Goal: Task Accomplishment & Management: Complete application form

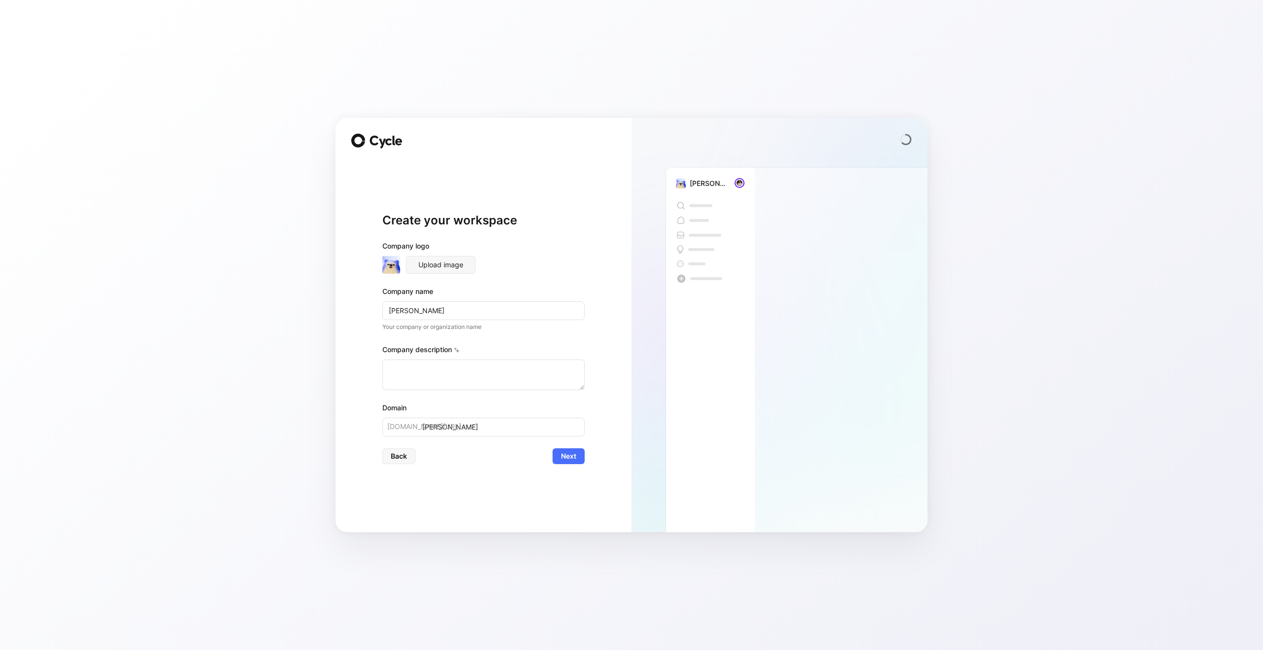
click at [349, 212] on div "Create your workspace Company logo Upload image Company name Alan Your company …" at bounding box center [483, 325] width 296 height 414
click at [400, 458] on span "Back" at bounding box center [399, 456] width 16 height 12
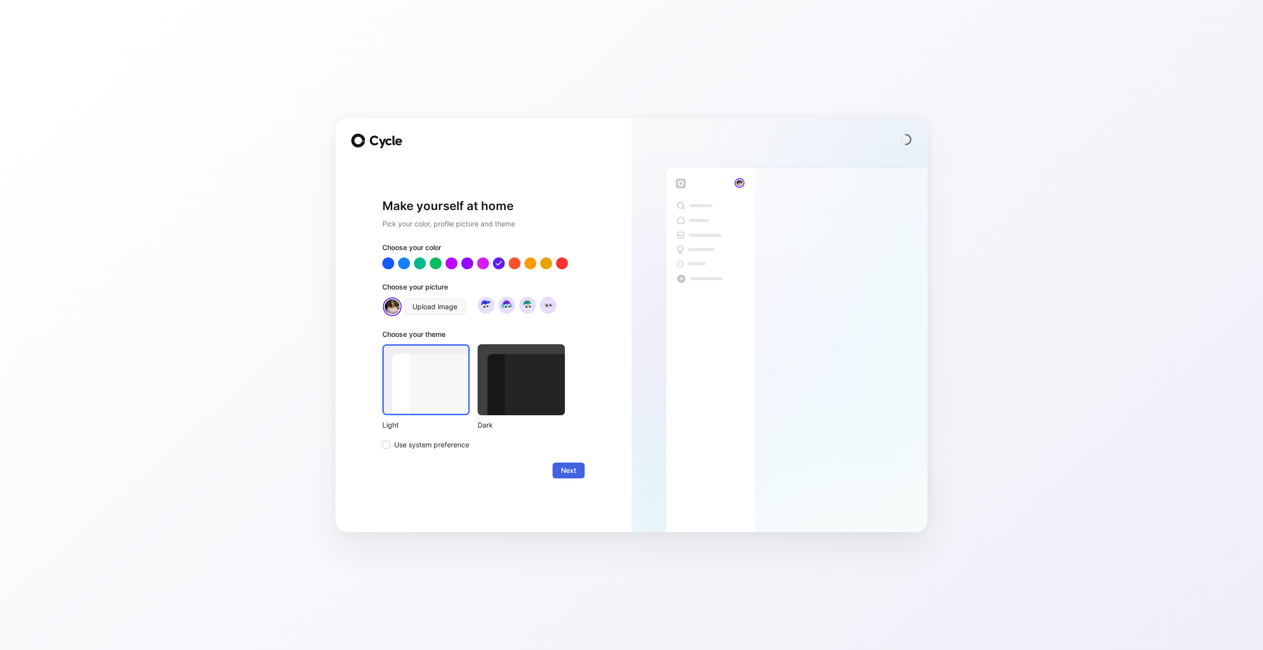
click at [561, 469] on span "Next" at bounding box center [568, 471] width 15 height 12
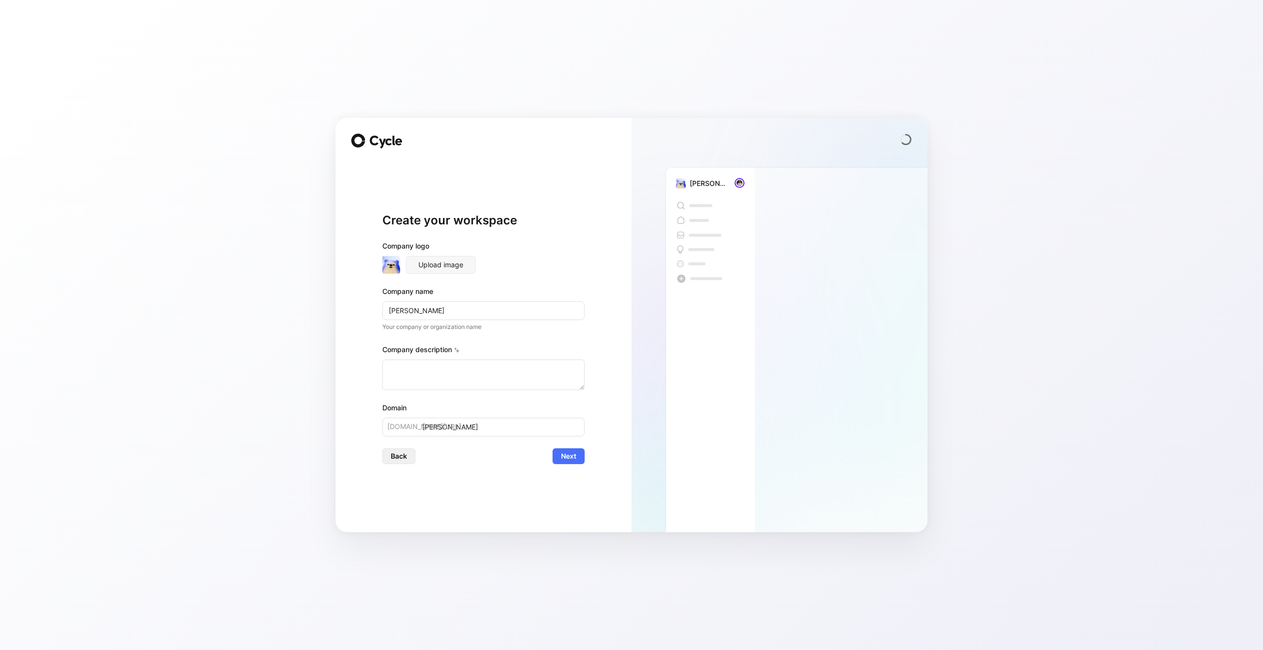
click at [390, 462] on button "Back" at bounding box center [398, 456] width 33 height 16
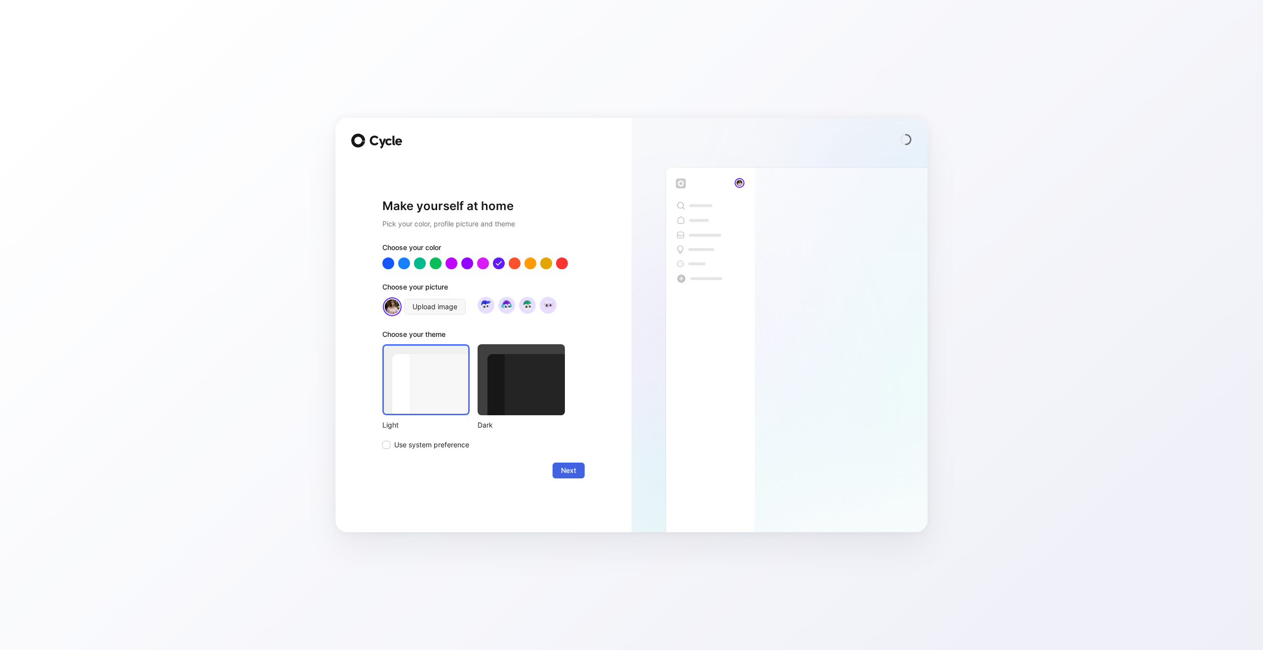
click at [566, 471] on span "Next" at bounding box center [568, 471] width 15 height 12
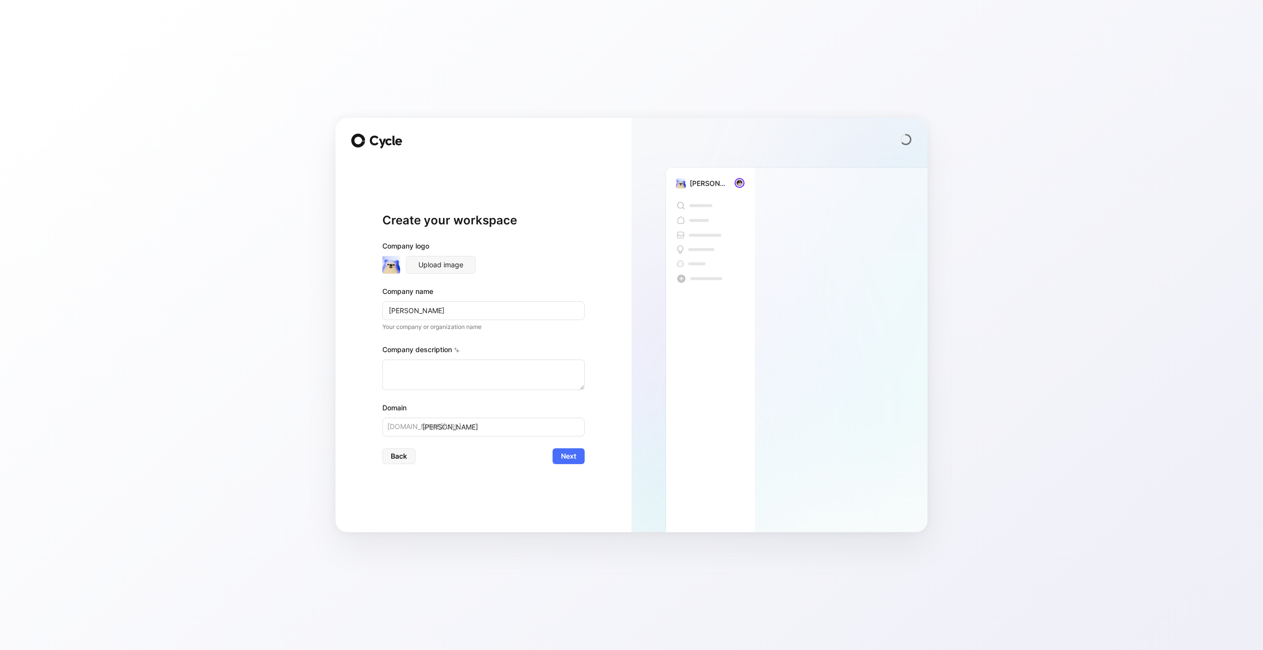
click at [573, 465] on div "Create your workspace Company logo Upload image Company name Alan Your company …" at bounding box center [483, 338] width 202 height 356
click at [572, 456] on span "Next" at bounding box center [568, 456] width 15 height 12
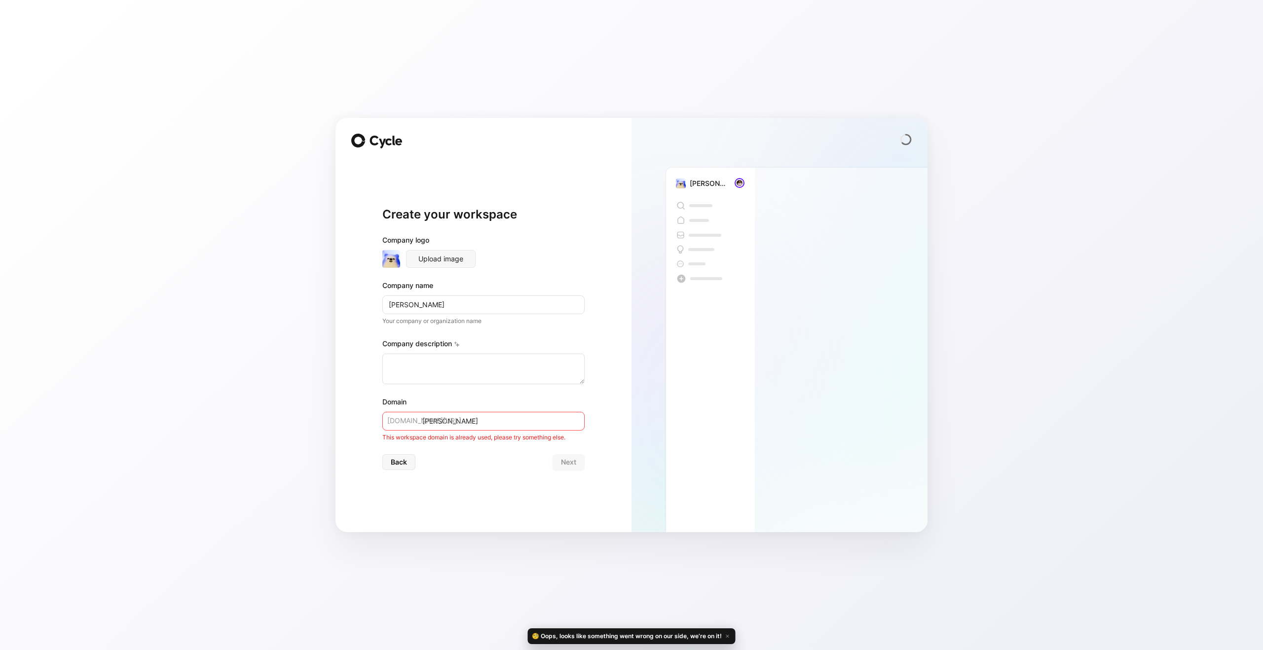
click at [460, 417] on input "[PERSON_NAME]" at bounding box center [483, 421] width 202 height 19
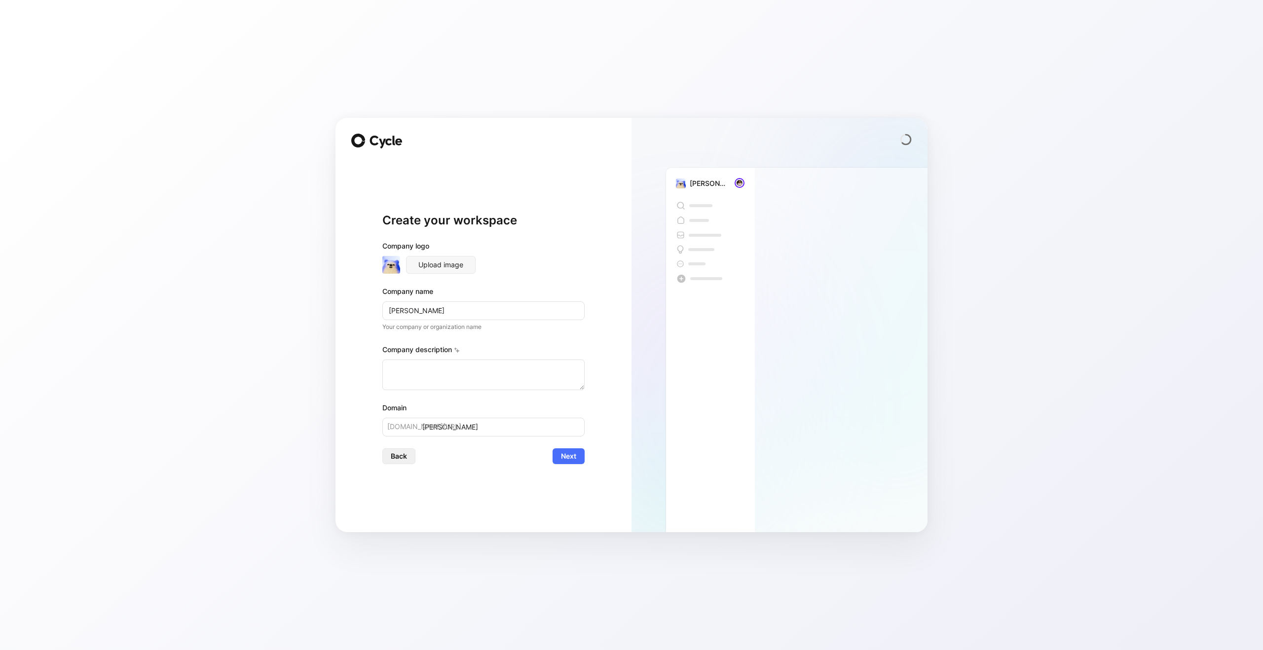
click at [408, 455] on button "Back" at bounding box center [398, 456] width 33 height 16
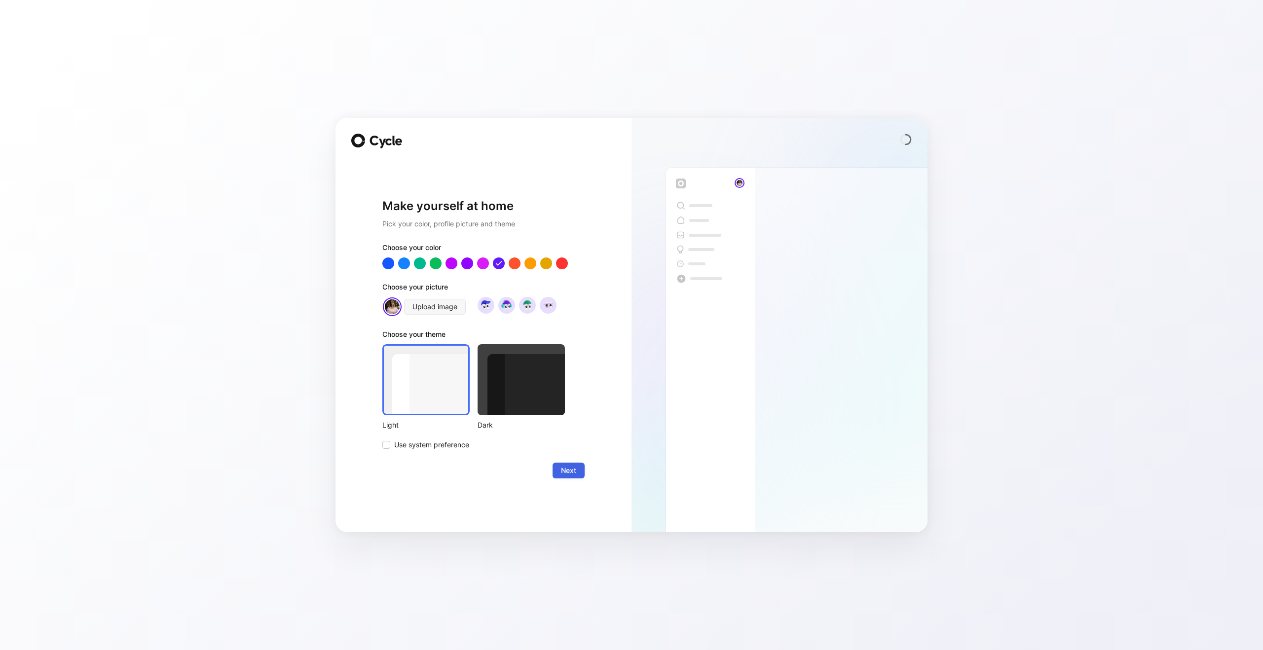
click at [559, 469] on button "Next" at bounding box center [569, 471] width 32 height 16
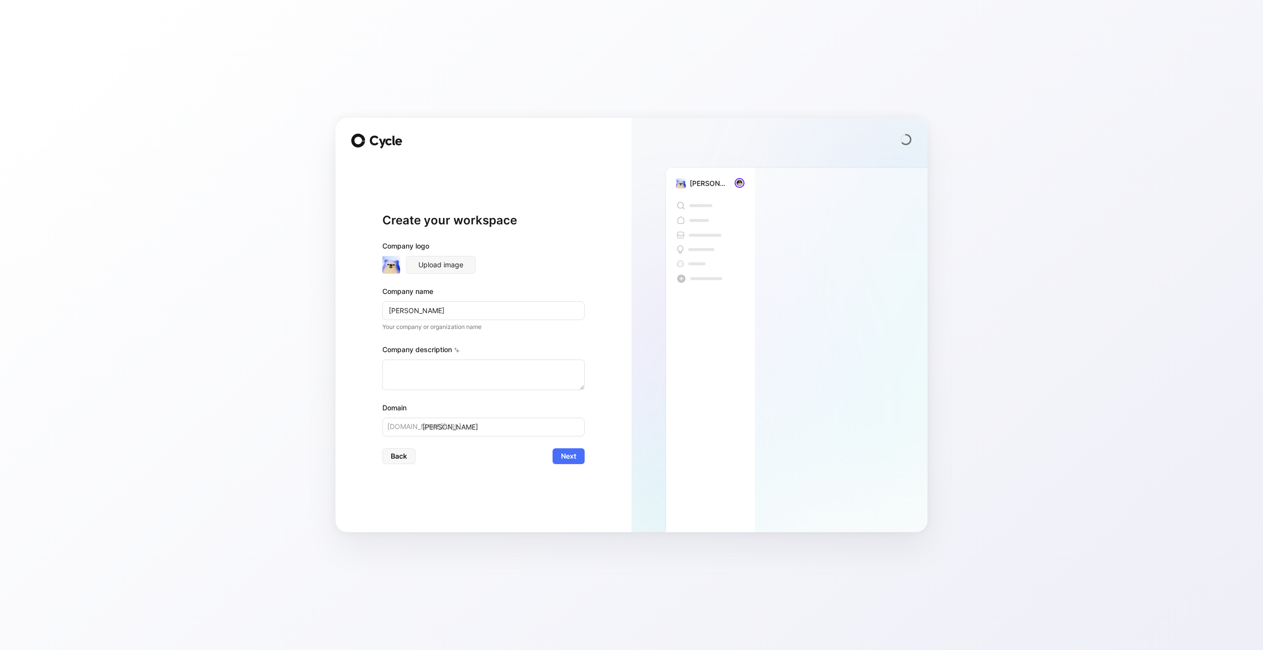
click at [72, 60] on div "Create your workspace Company logo Upload image Company name Alan Your company …" at bounding box center [631, 325] width 1263 height 650
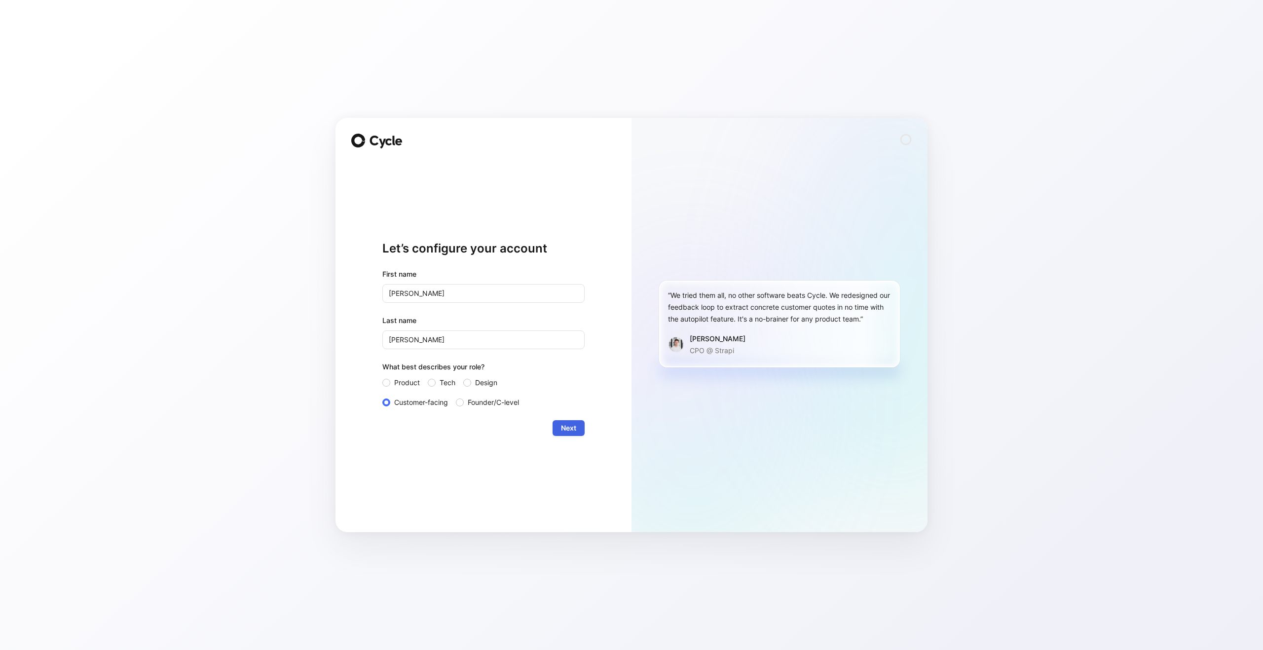
click at [569, 431] on span "Next" at bounding box center [568, 428] width 15 height 12
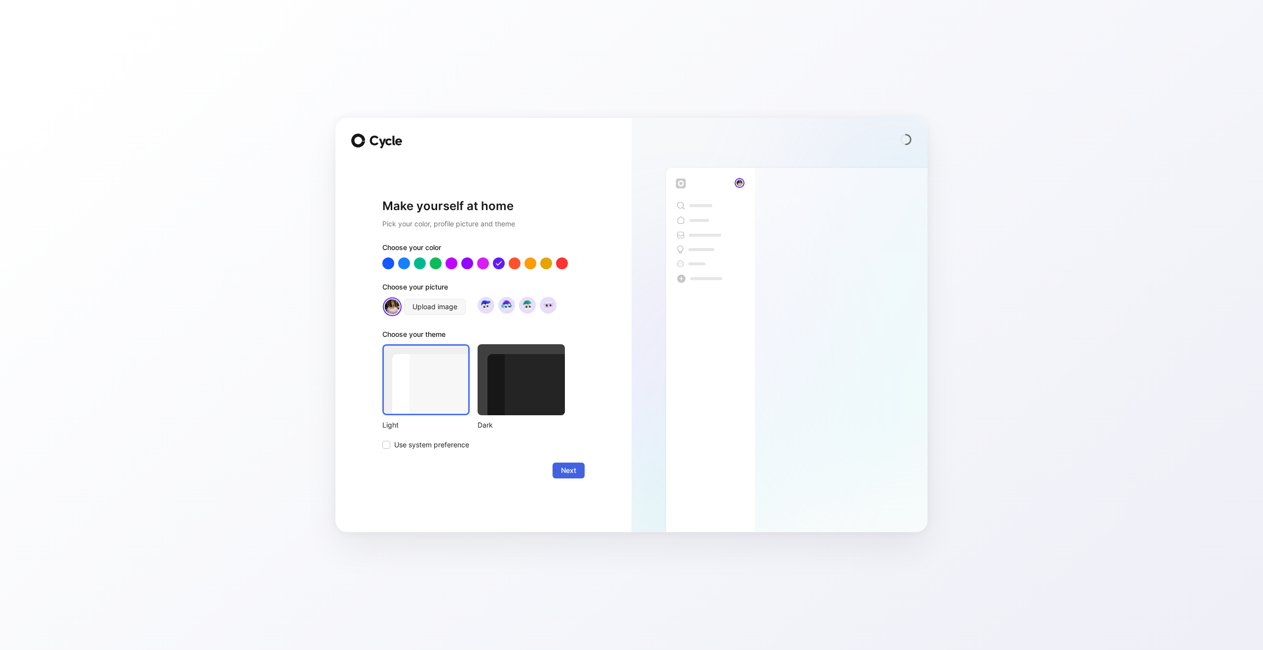
click at [562, 467] on span "Next" at bounding box center [568, 471] width 15 height 12
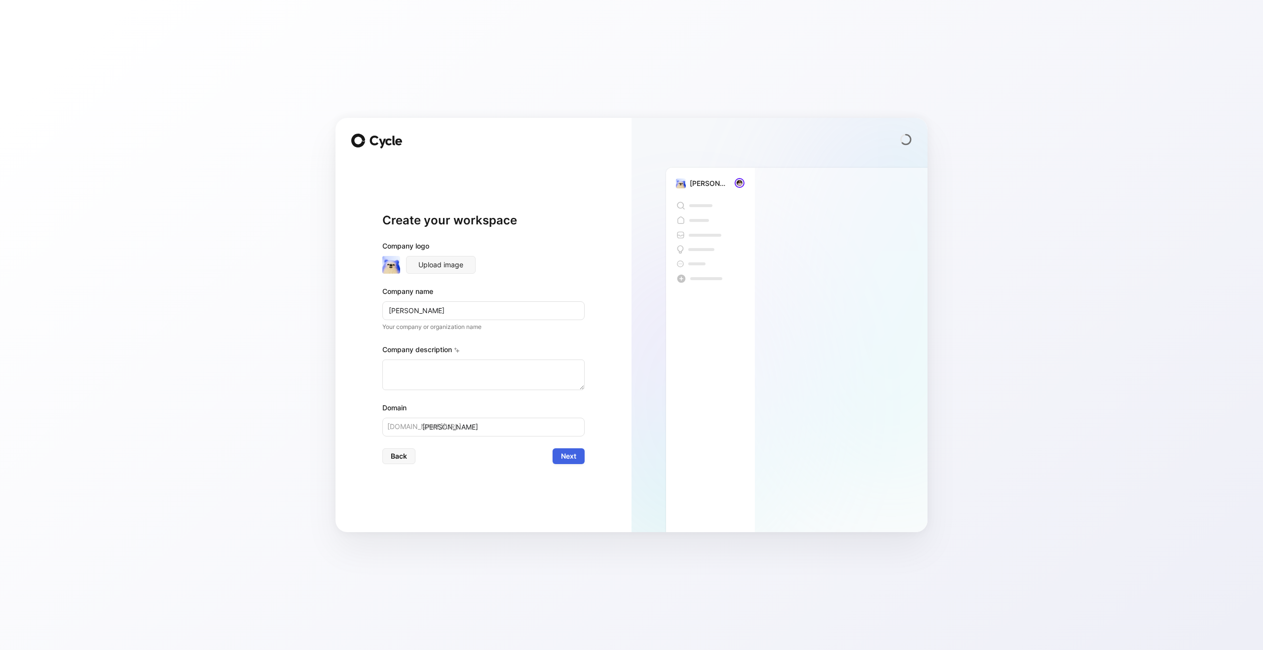
click at [562, 462] on span "Next" at bounding box center [568, 456] width 15 height 12
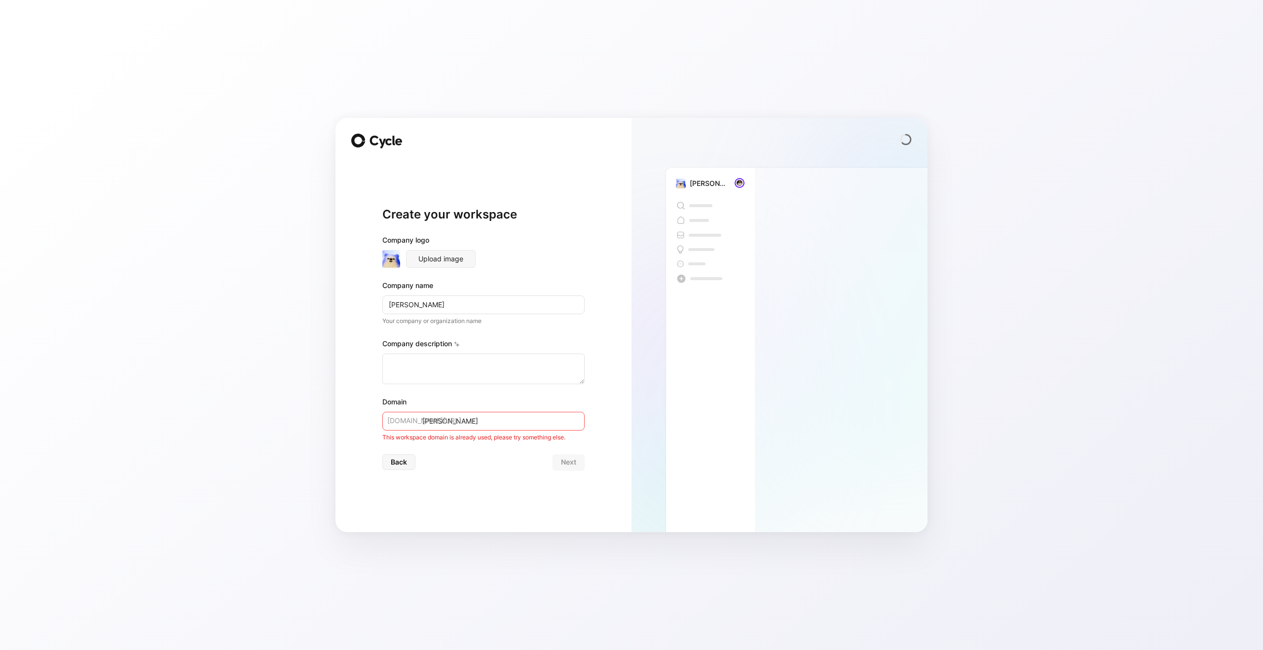
click at [481, 422] on input "[PERSON_NAME]" at bounding box center [483, 421] width 202 height 19
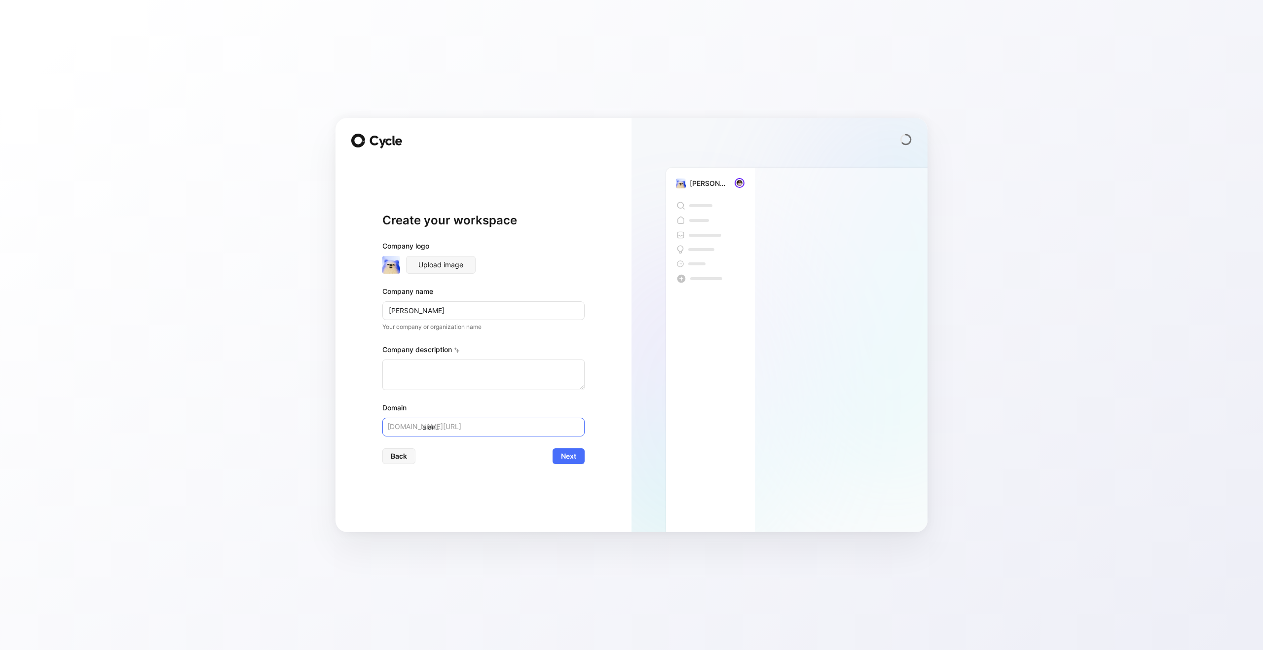
type input "[PERSON_NAME]"
click at [503, 411] on div "Domain" at bounding box center [483, 408] width 202 height 12
click at [488, 424] on input "[PERSON_NAME]" at bounding box center [483, 427] width 202 height 19
